Goal: Answer question/provide support: Participate in discussion

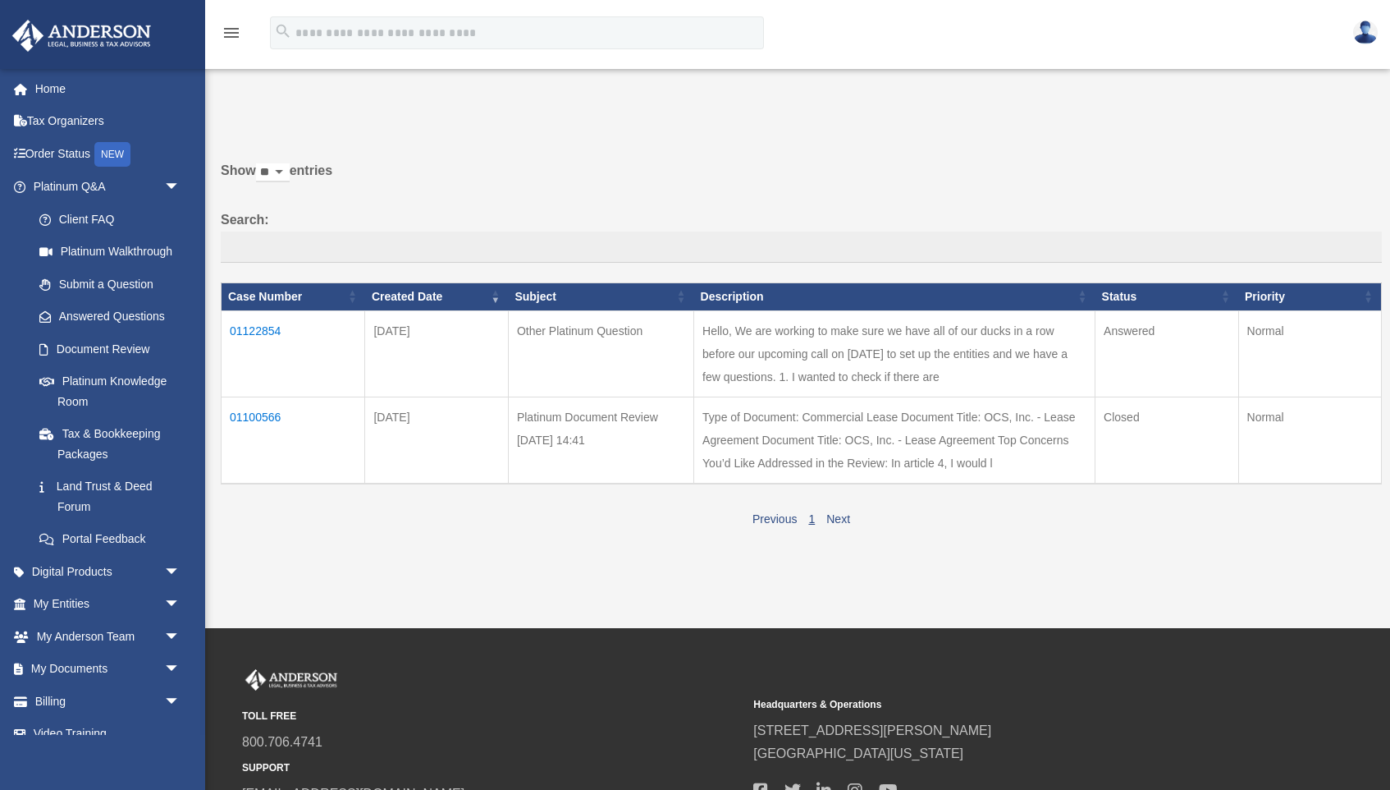
click at [269, 341] on td "01122854" at bounding box center [294, 353] width 144 height 86
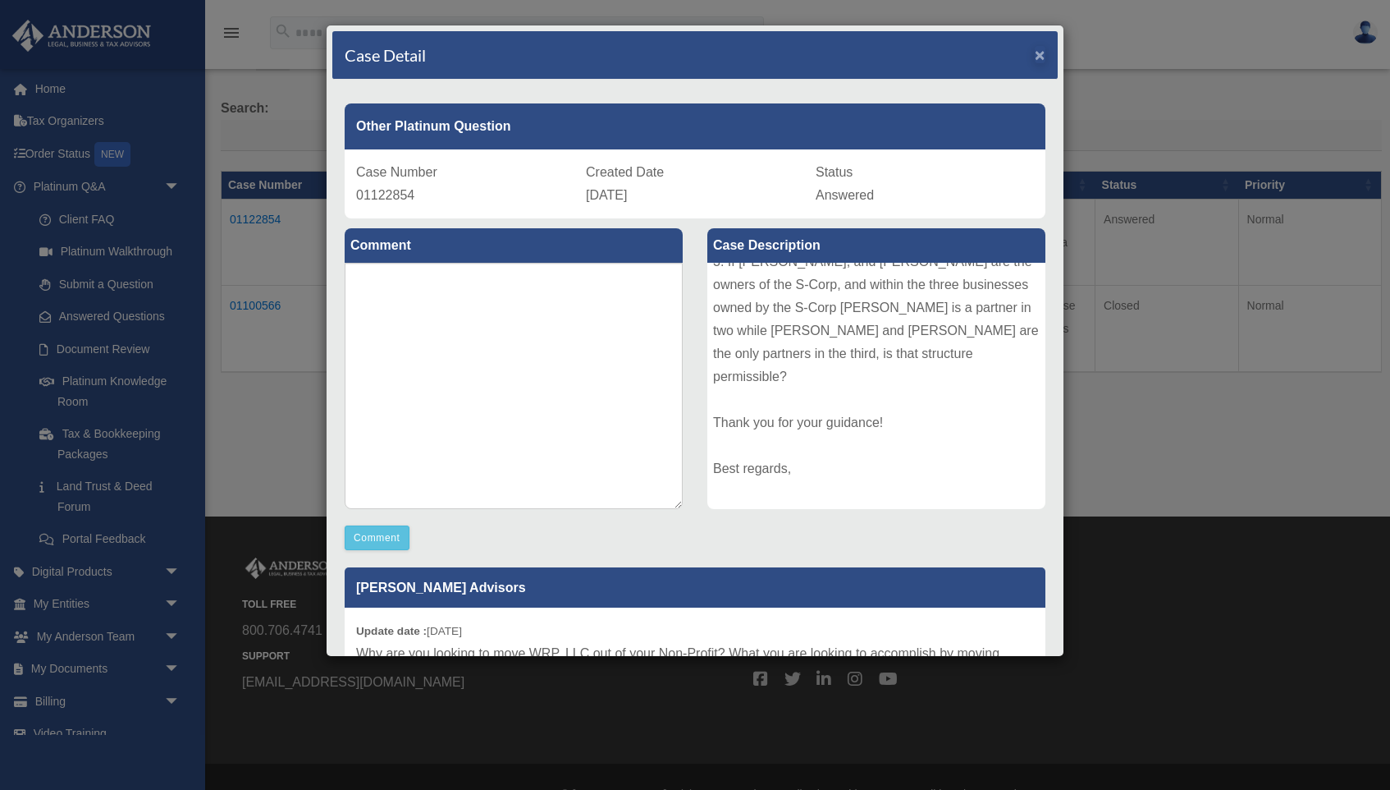
click at [1037, 57] on span "×" at bounding box center [1040, 54] width 11 height 19
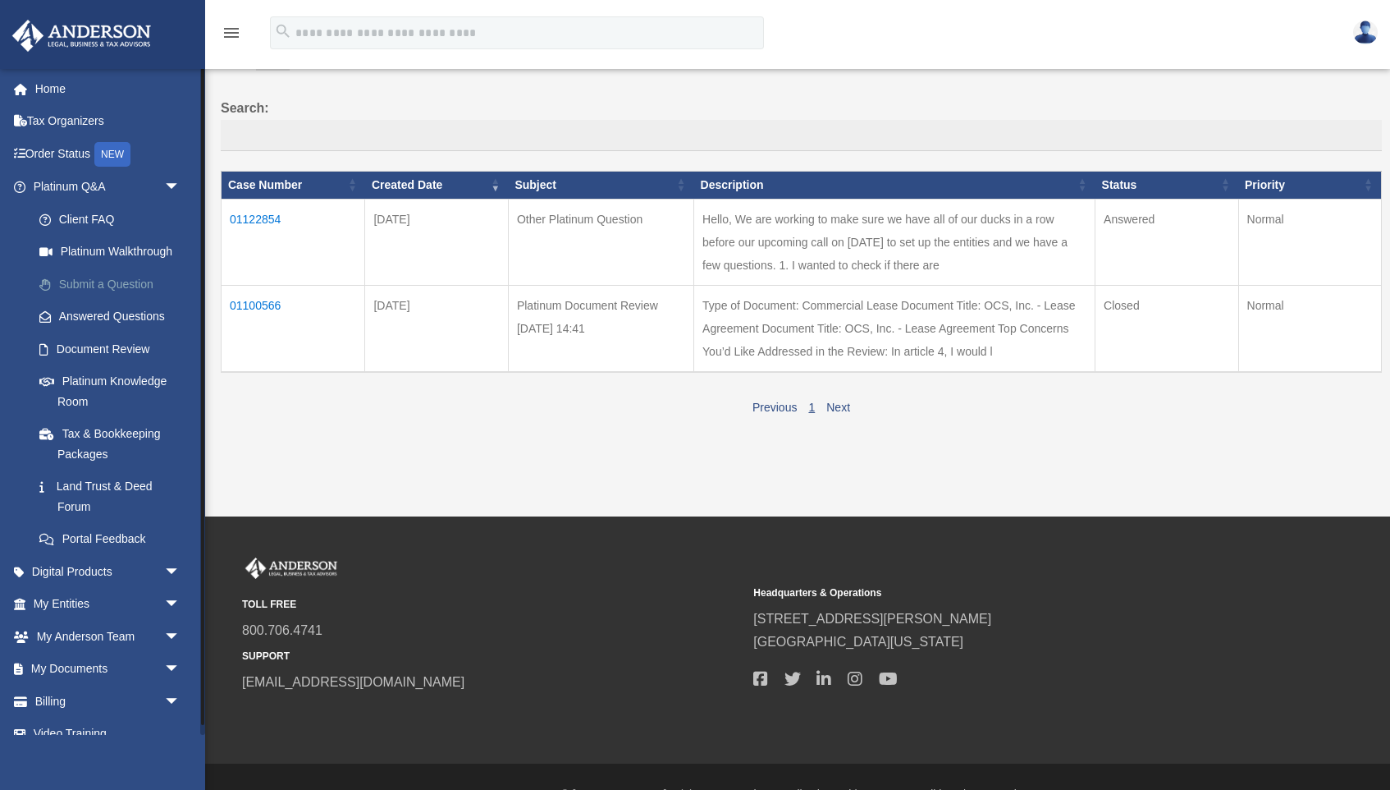
click at [85, 282] on link "Submit a Question" at bounding box center [114, 284] width 182 height 33
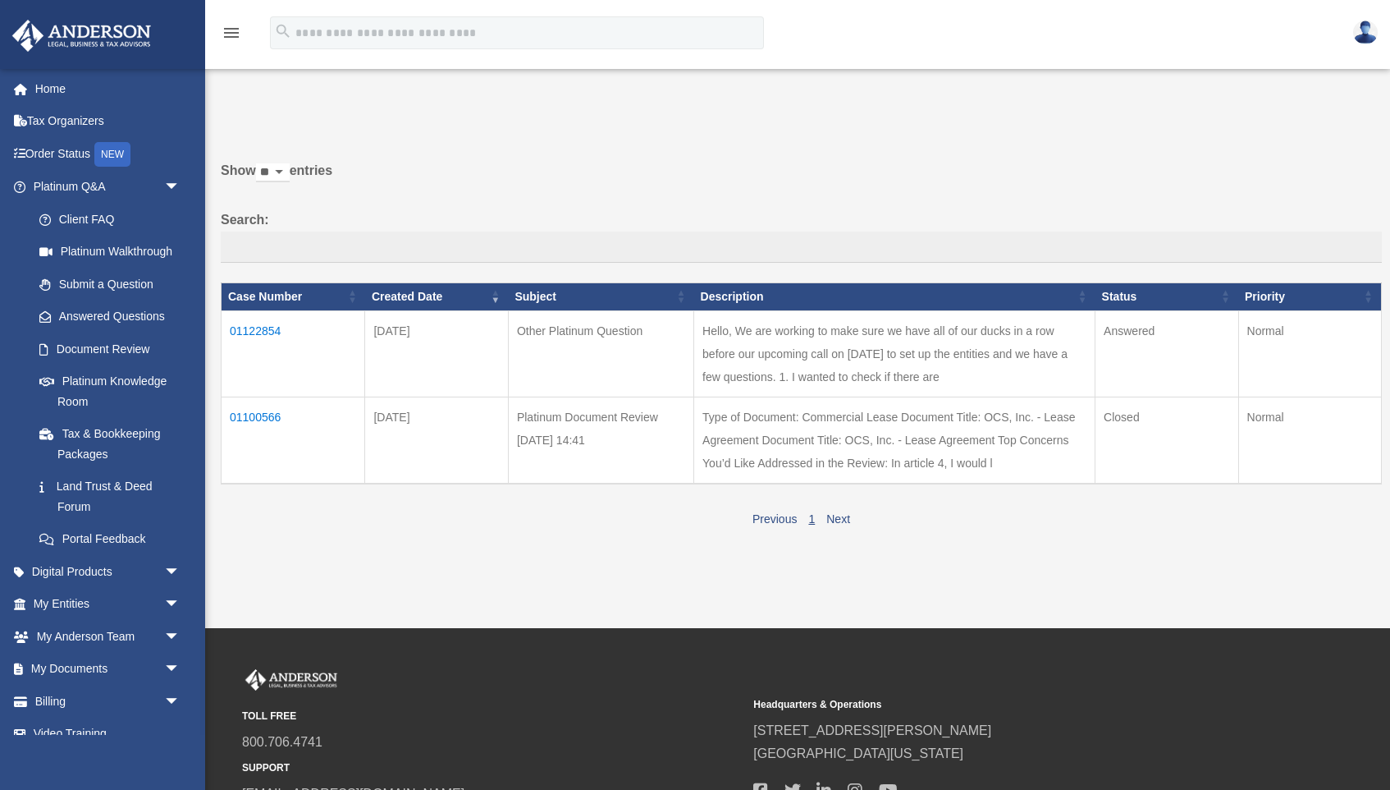
scroll to position [112, 0]
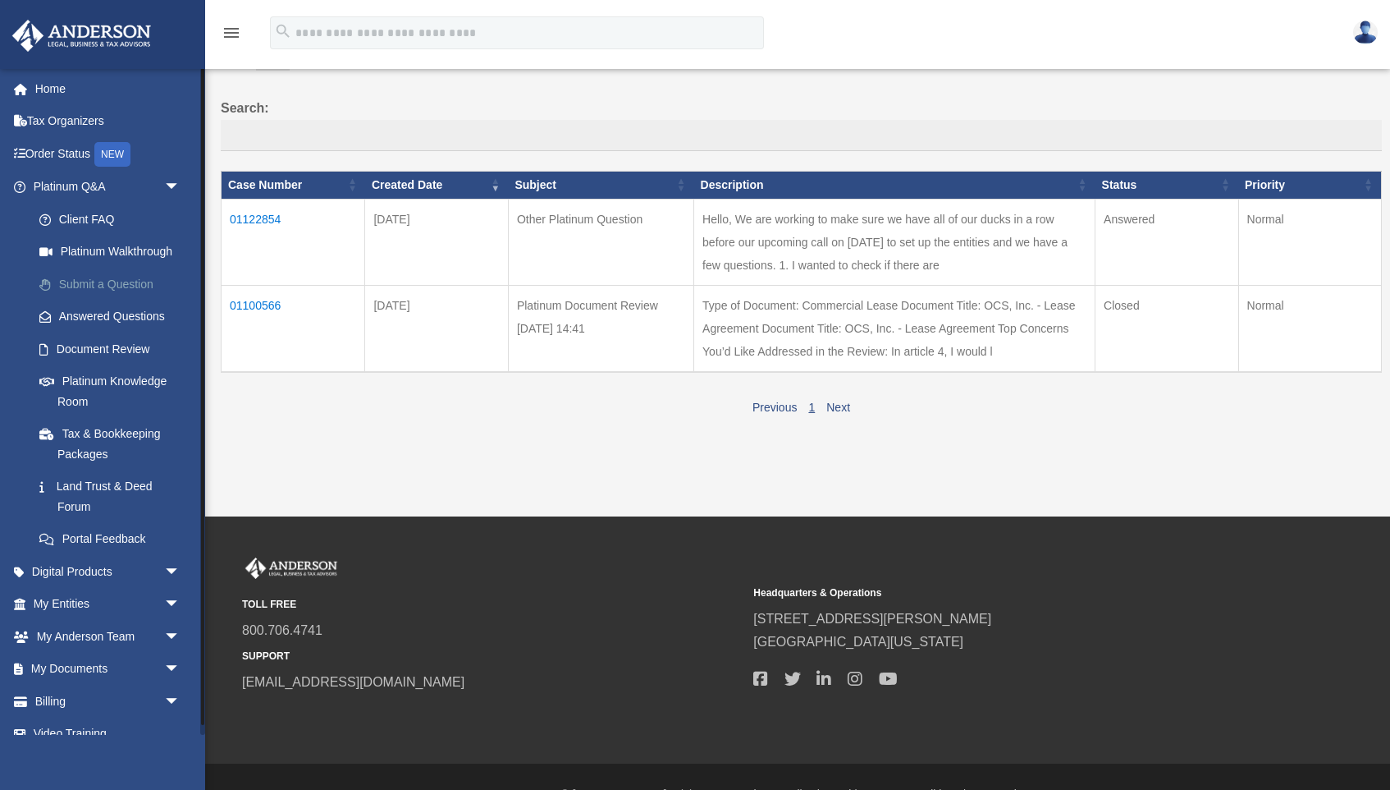
click at [76, 281] on link "Submit a Question" at bounding box center [114, 284] width 182 height 33
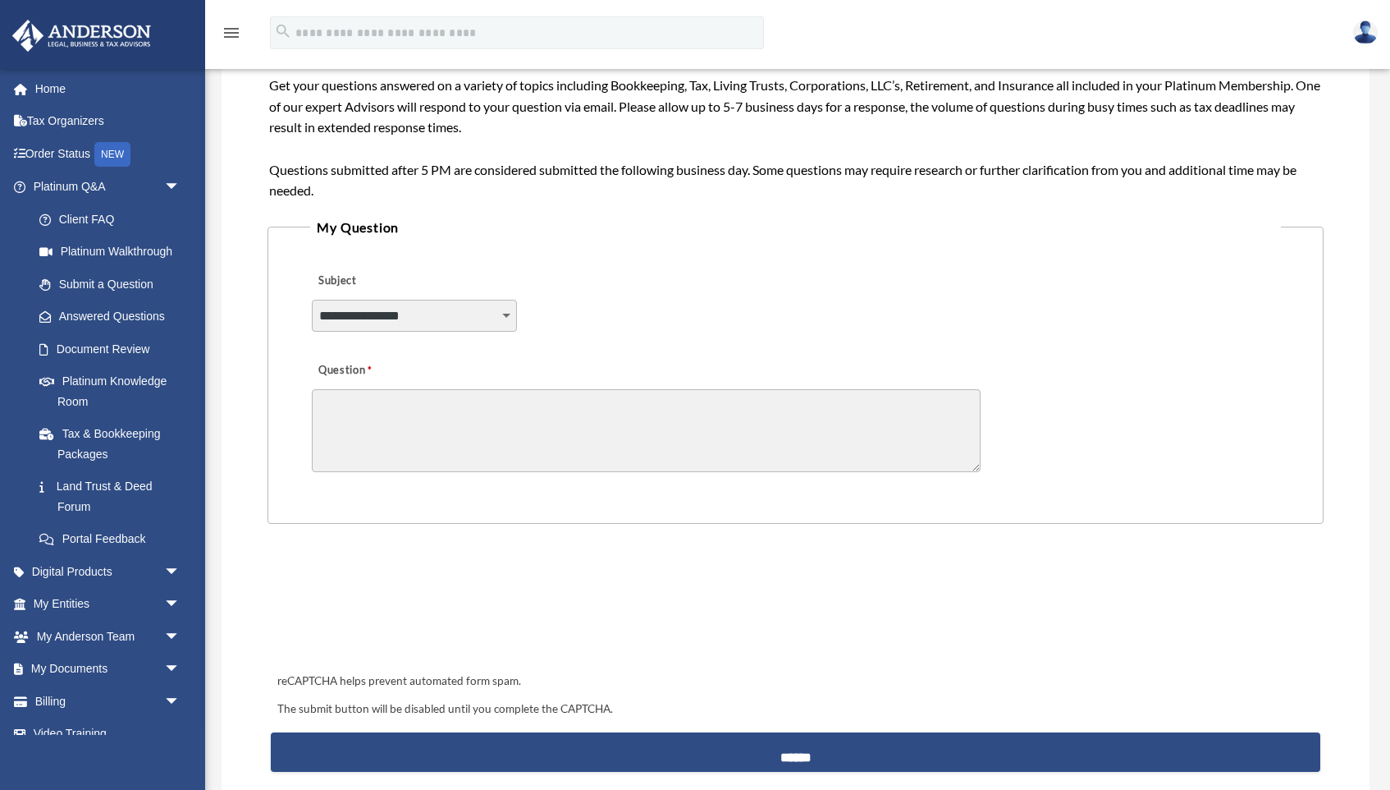
scroll to position [261, 0]
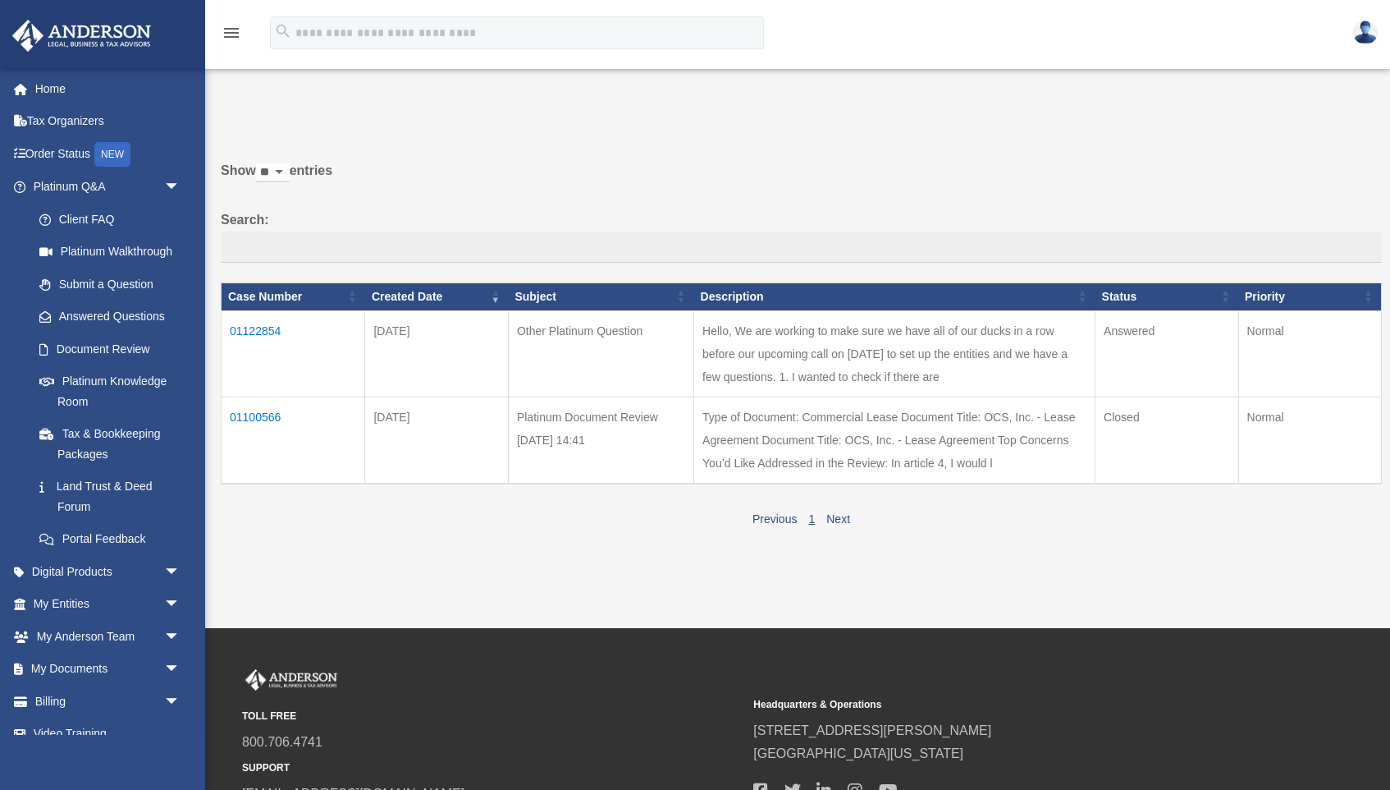
scroll to position [112, 0]
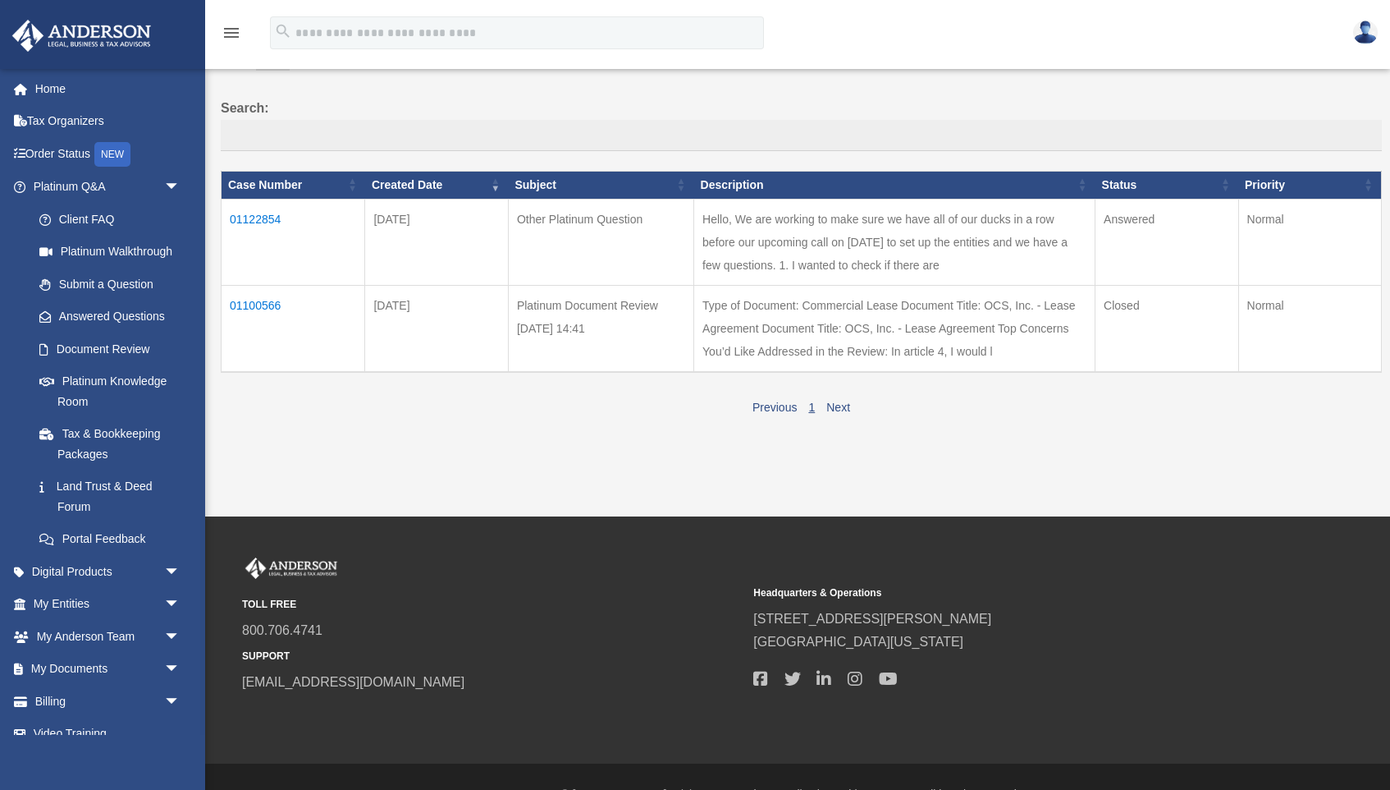
click at [251, 228] on td "01122854" at bounding box center [294, 242] width 144 height 86
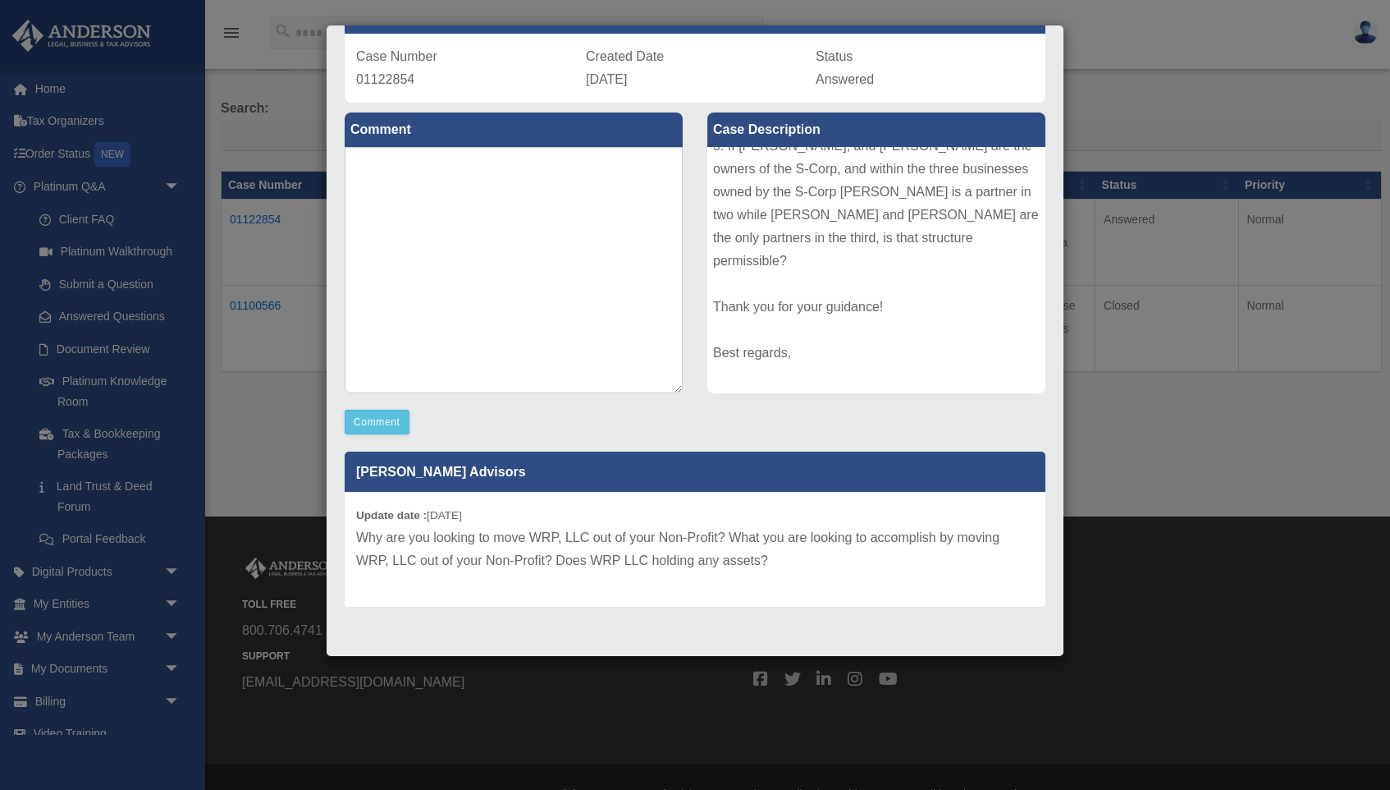
scroll to position [116, 0]
click at [399, 158] on textarea at bounding box center [514, 270] width 338 height 246
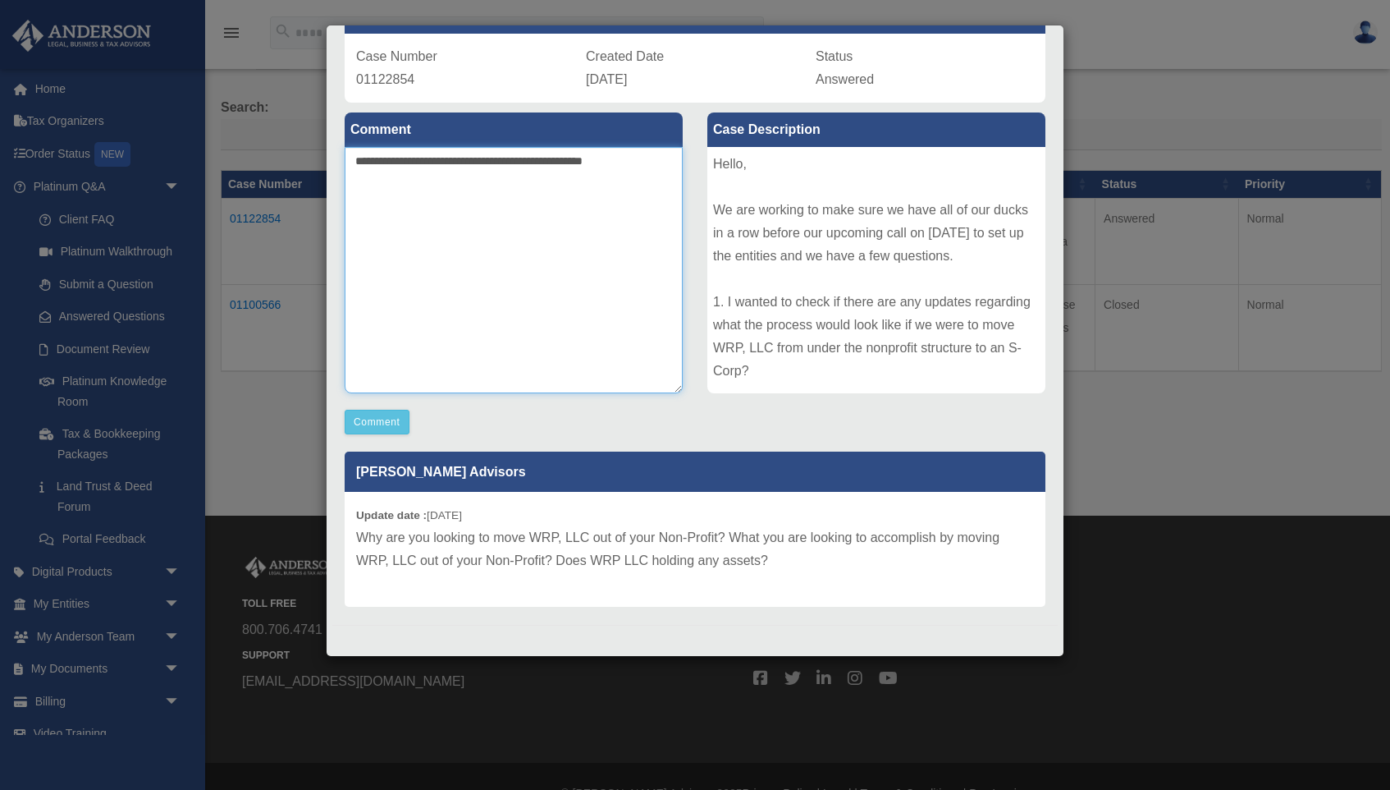
scroll to position [112, 0]
type textarea "**********"
click at [379, 418] on button "Comment" at bounding box center [377, 422] width 65 height 25
